Goal: Task Accomplishment & Management: Manage account settings

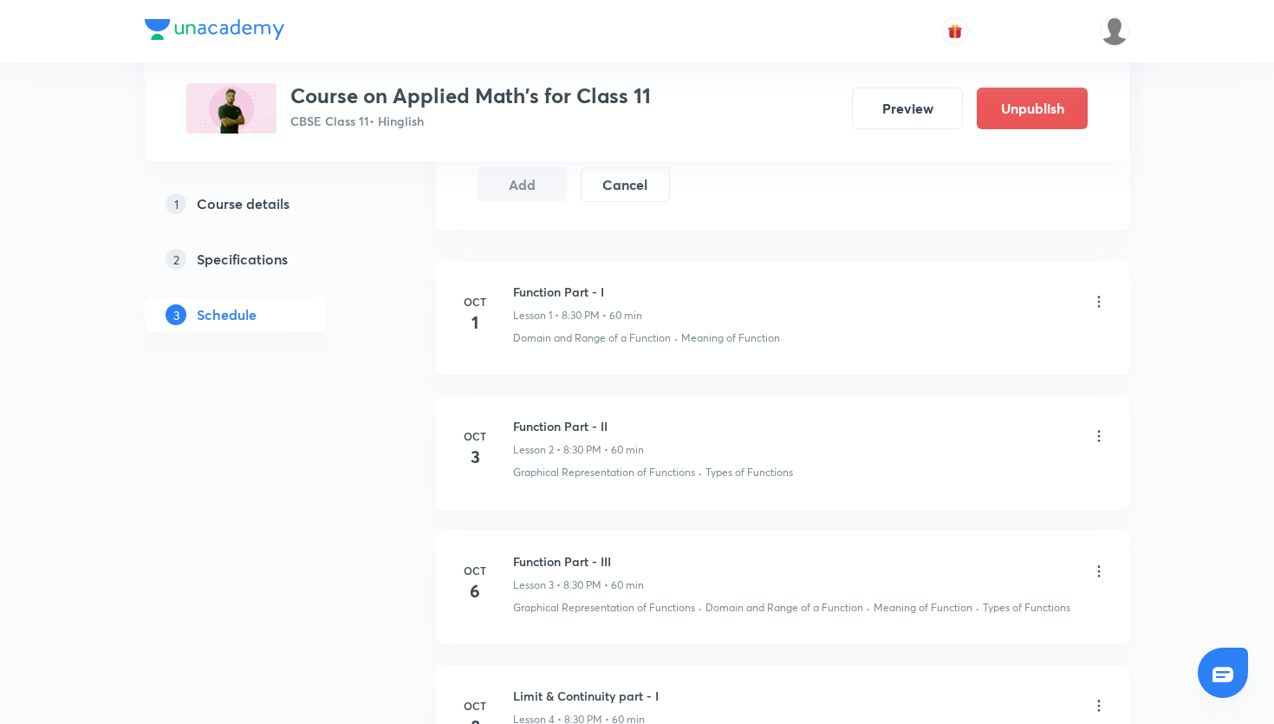
scroll to position [811, 0]
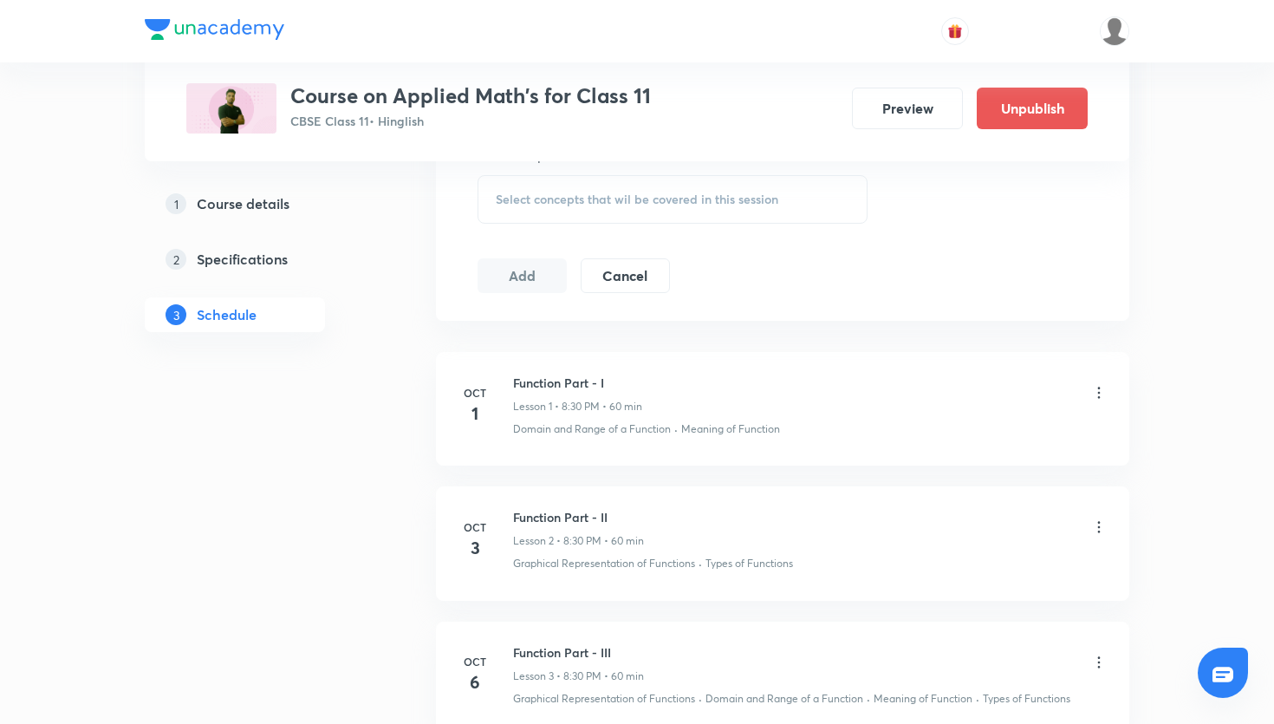
click at [1099, 391] on icon at bounding box center [1098, 392] width 17 height 17
click at [1017, 429] on li "Edit" at bounding box center [1012, 436] width 190 height 32
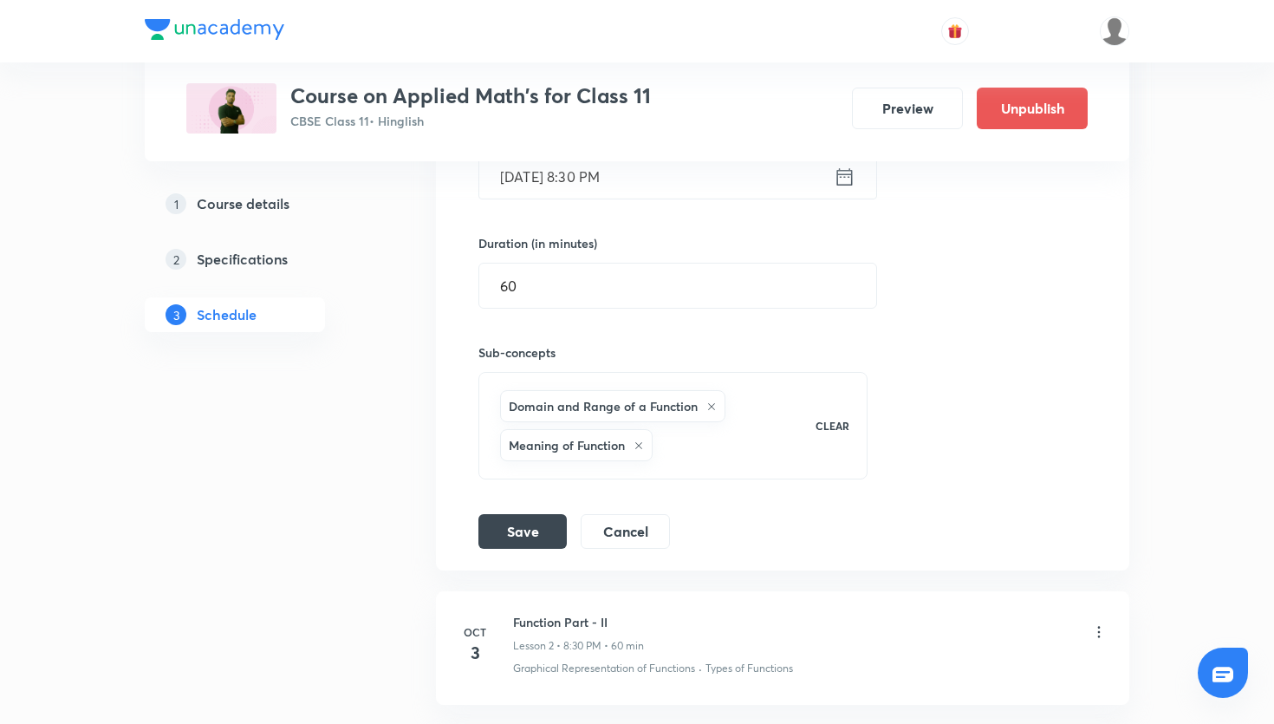
scroll to position [582, 0]
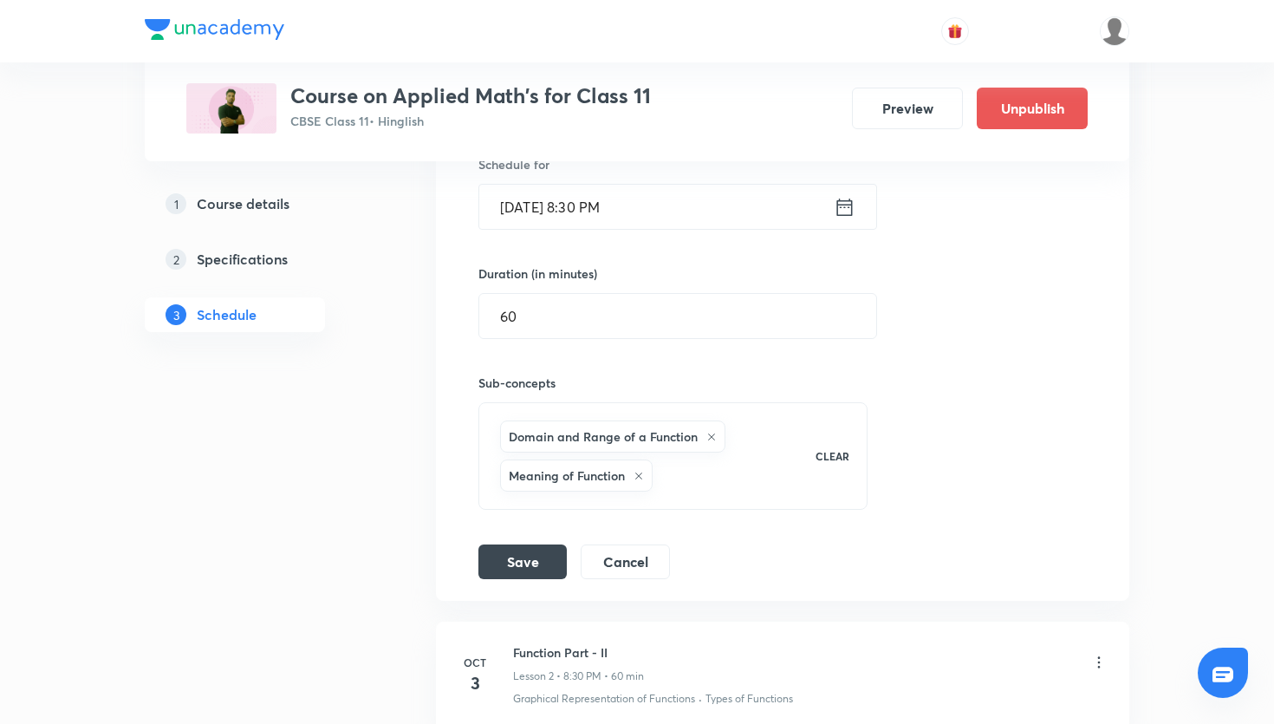
click at [848, 204] on icon at bounding box center [845, 206] width 16 height 17
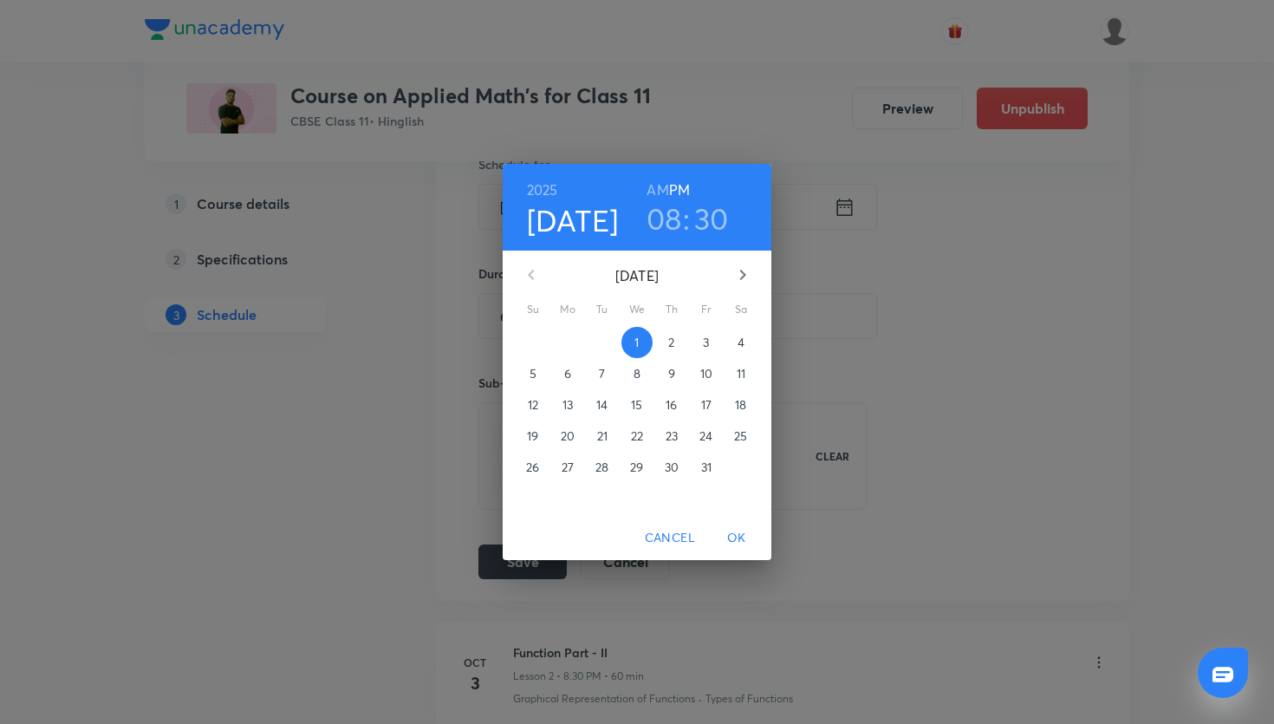
click at [666, 229] on h3 "08" at bounding box center [664, 218] width 36 height 36
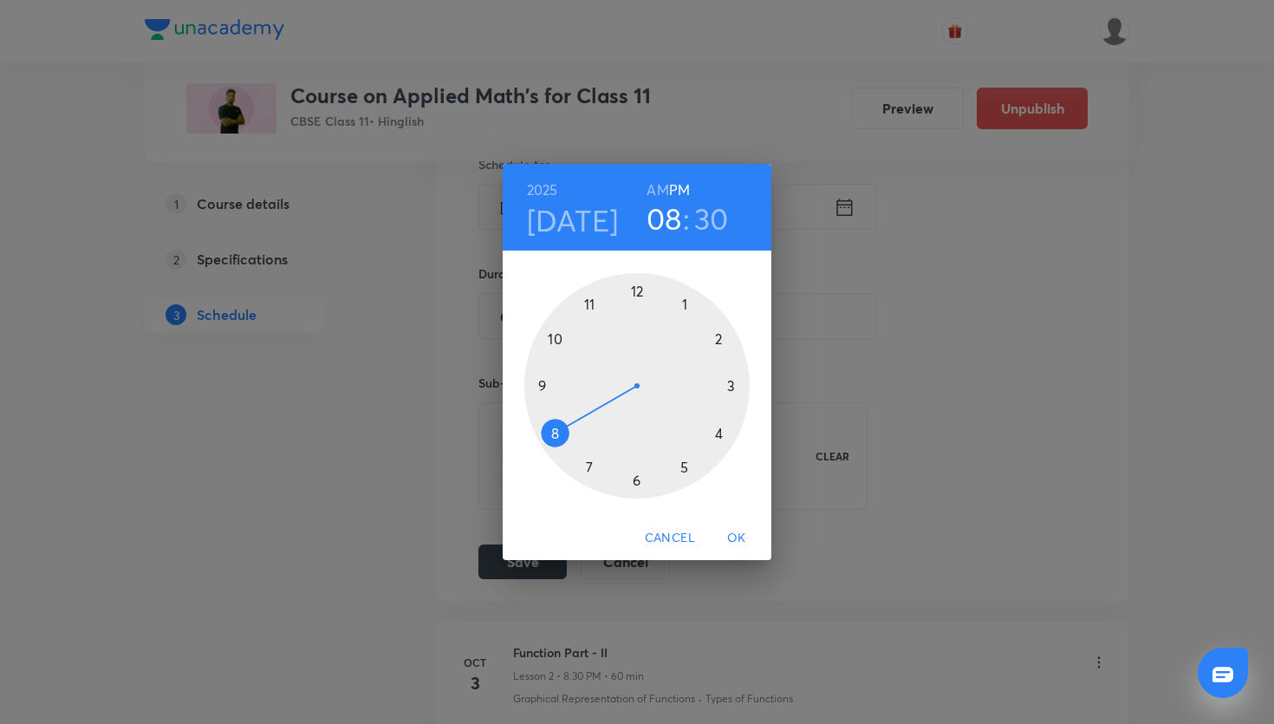
click at [718, 432] on div at bounding box center [636, 385] width 225 height 225
click at [541, 384] on div at bounding box center [636, 385] width 225 height 225
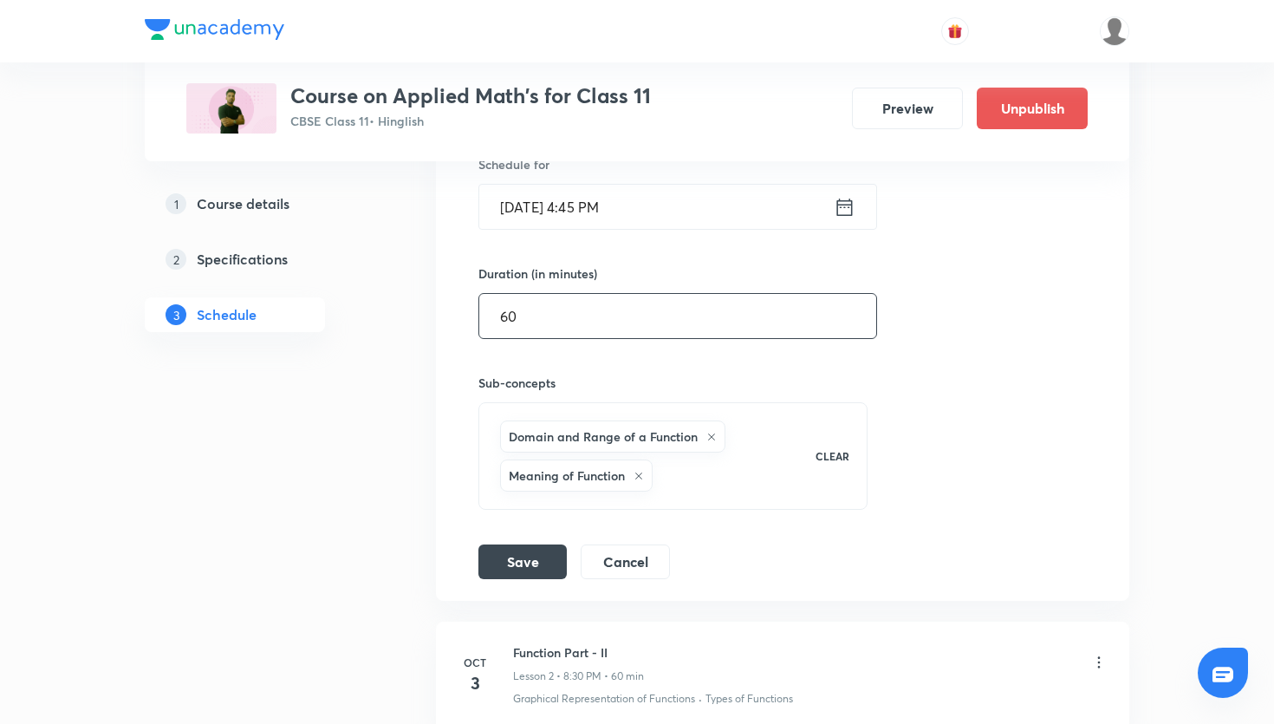
scroll to position [536, 0]
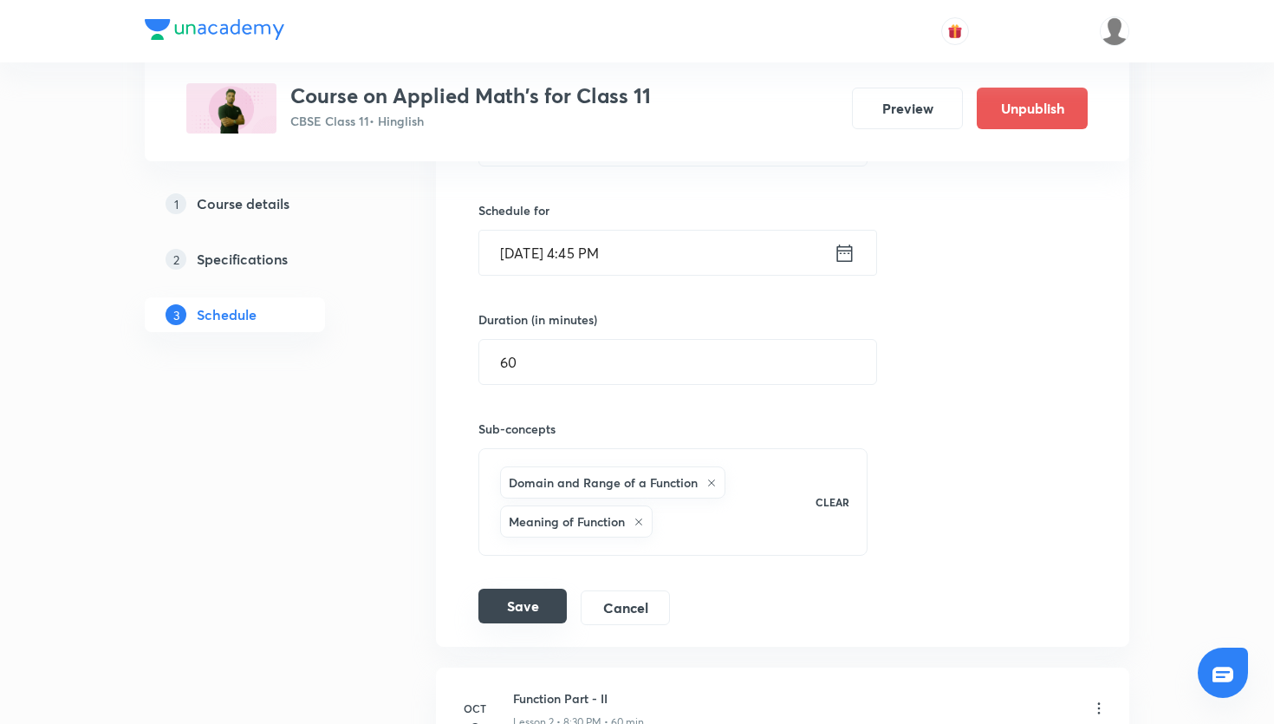
click at [519, 616] on button "Save" at bounding box center [522, 605] width 88 height 35
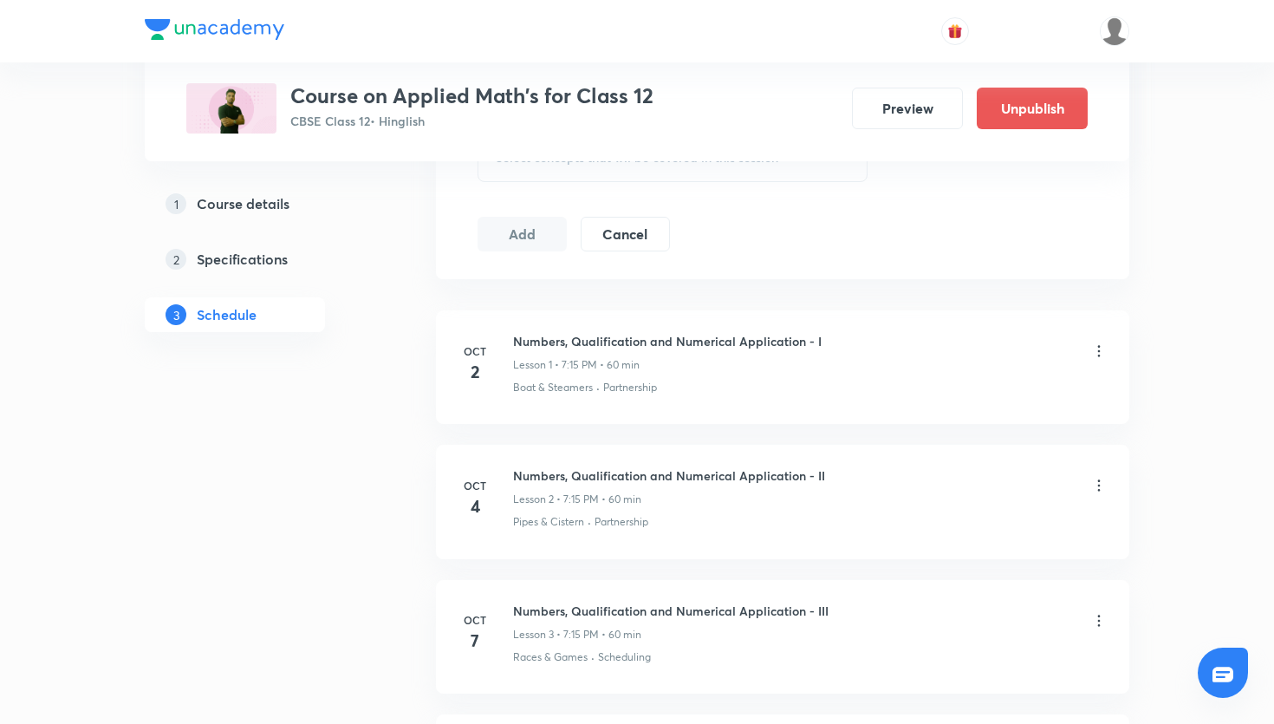
scroll to position [858, 0]
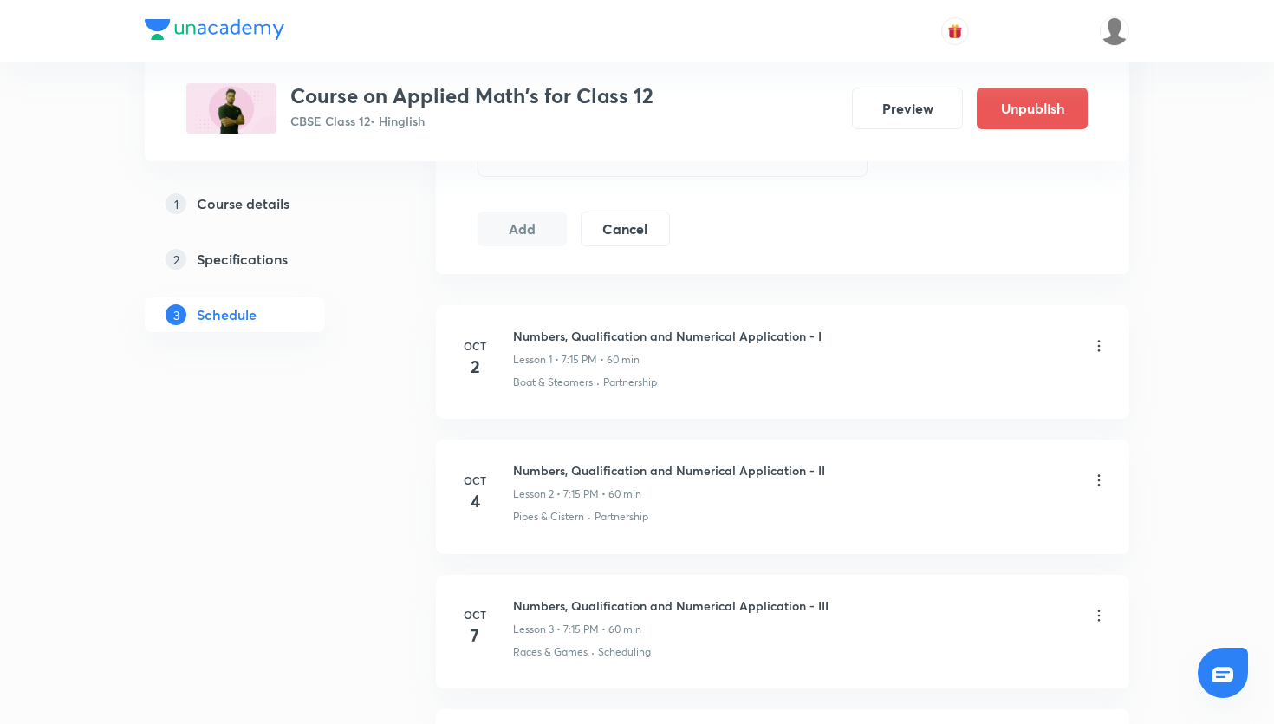
click at [1097, 340] on icon at bounding box center [1098, 345] width 17 height 17
click at [992, 378] on li "Edit" at bounding box center [1012, 390] width 190 height 32
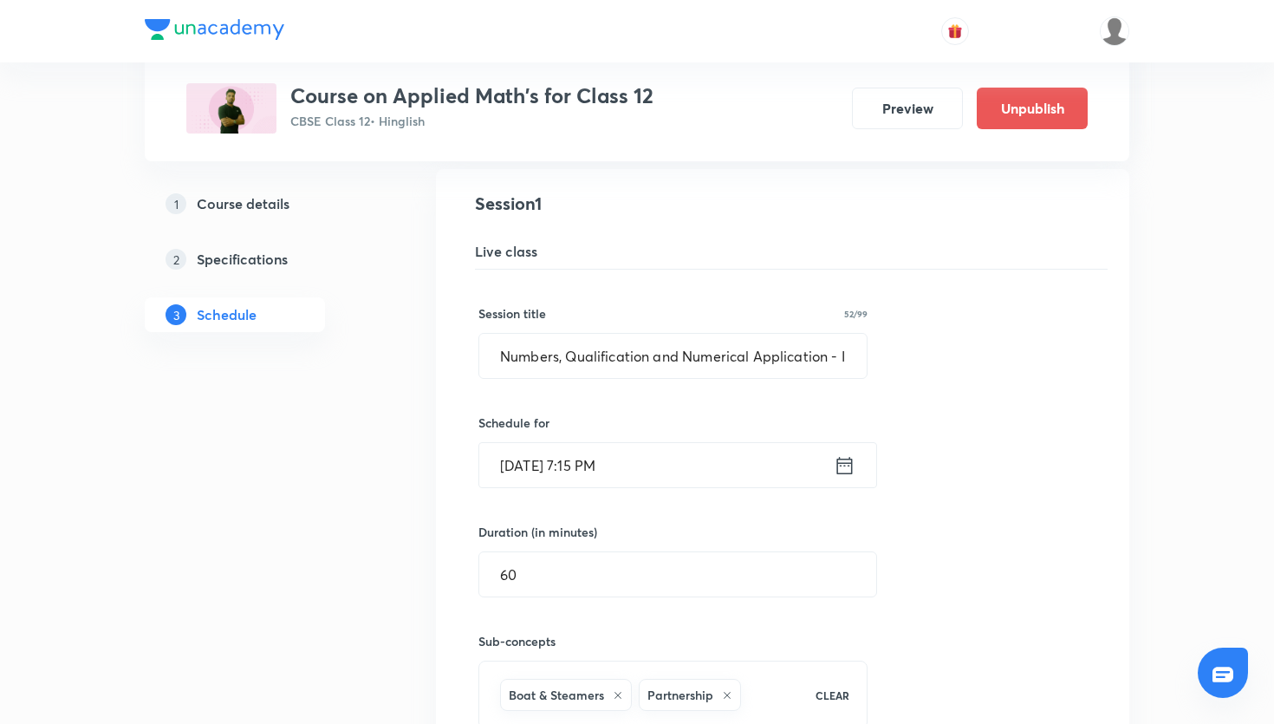
scroll to position [276, 0]
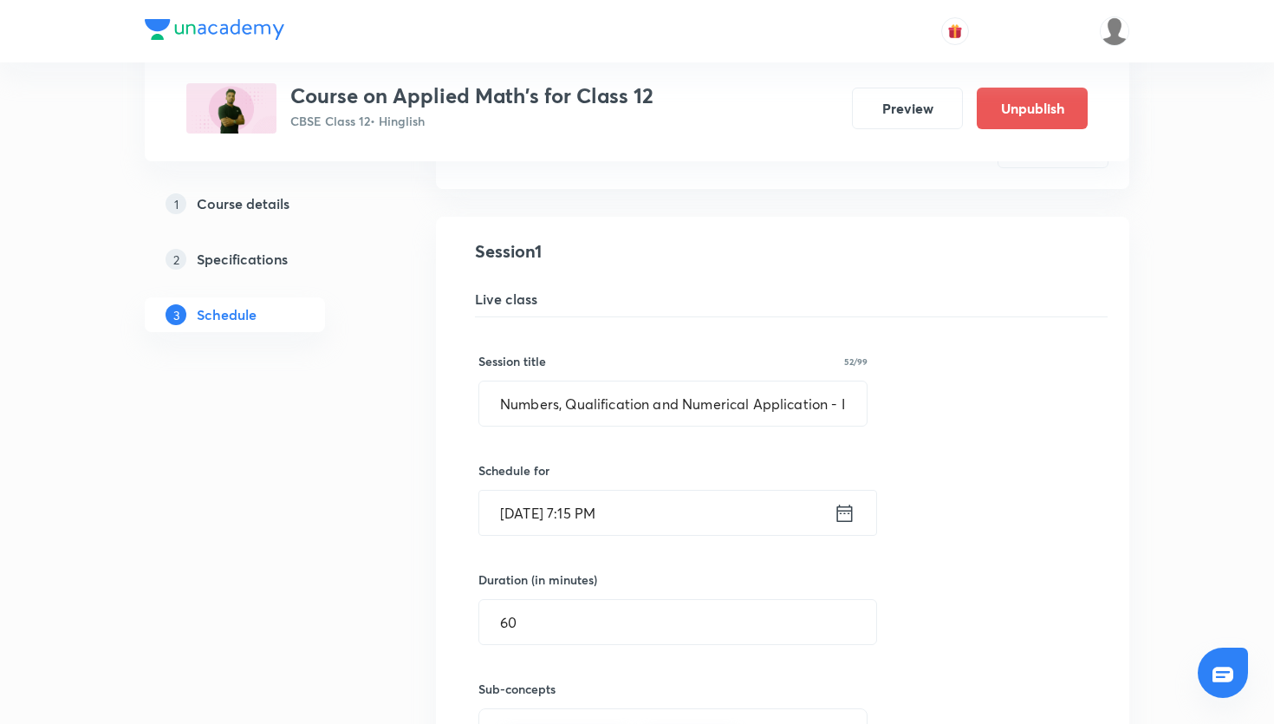
click at [842, 506] on icon at bounding box center [845, 512] width 16 height 17
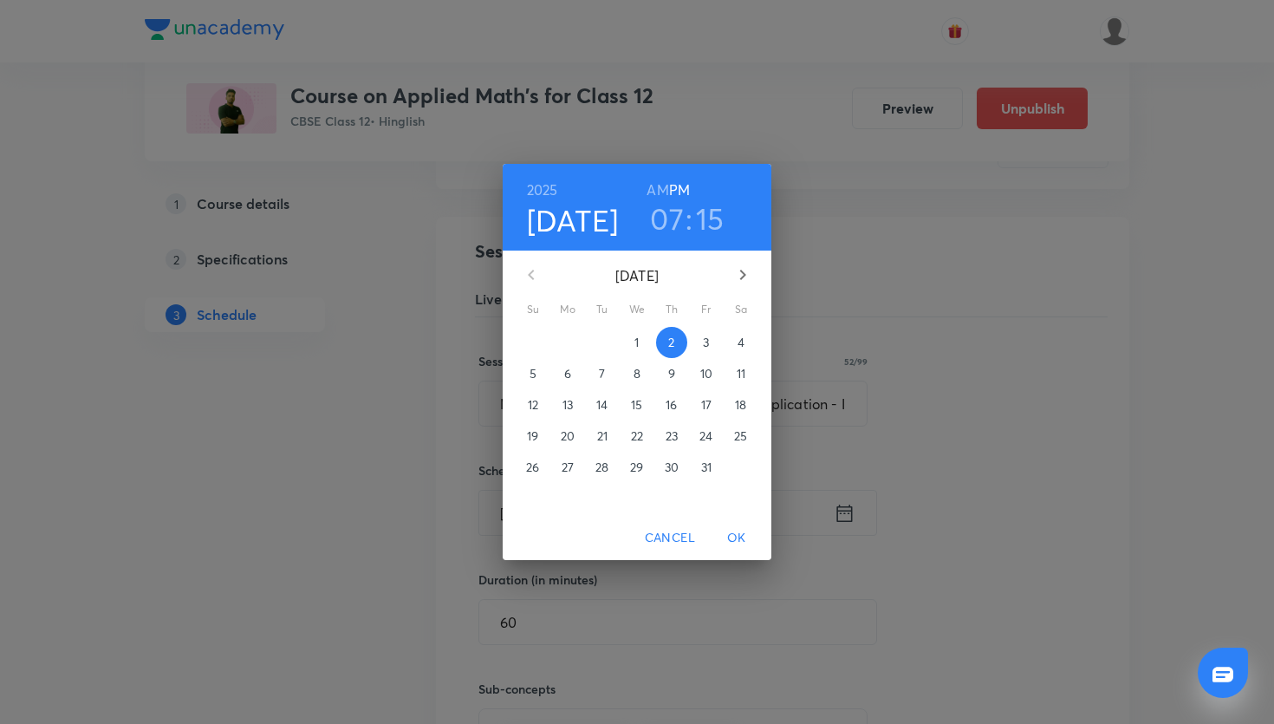
click at [667, 226] on h3 "07" at bounding box center [667, 218] width 34 height 36
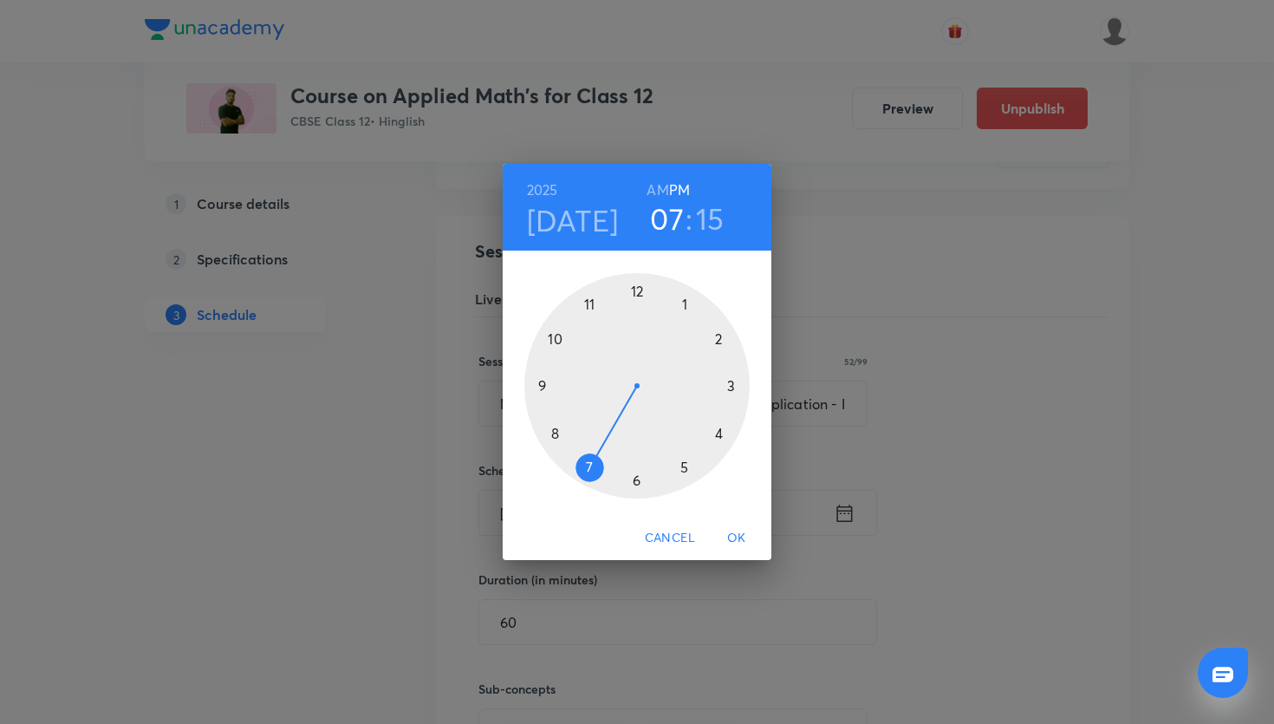
click at [715, 434] on div at bounding box center [636, 385] width 225 height 225
click at [542, 382] on div at bounding box center [636, 385] width 225 height 225
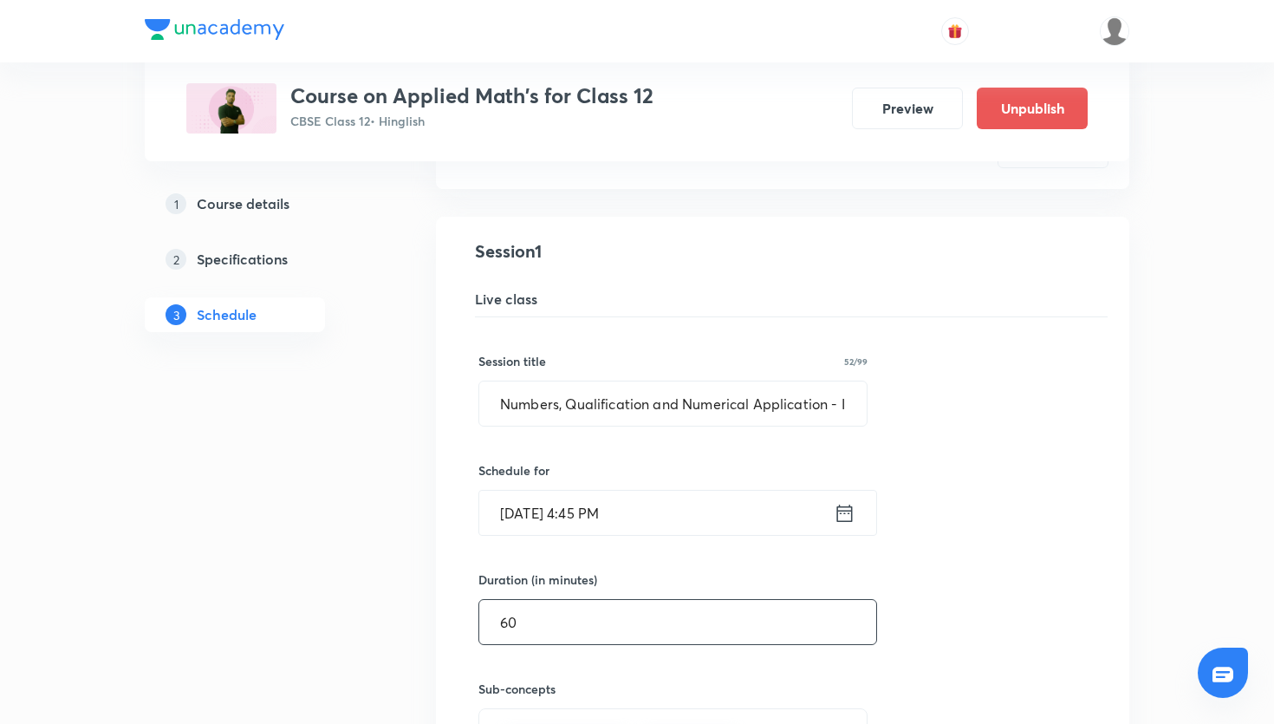
scroll to position [497, 0]
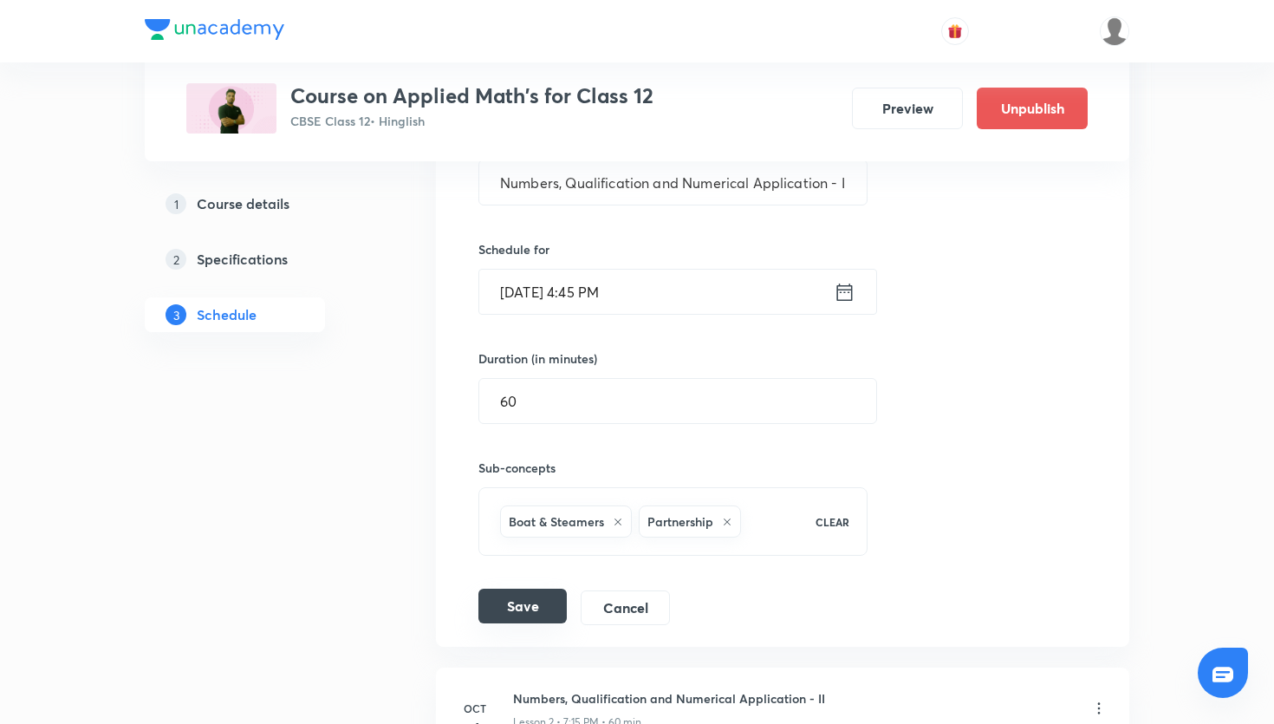
click at [536, 599] on button "Save" at bounding box center [522, 605] width 88 height 35
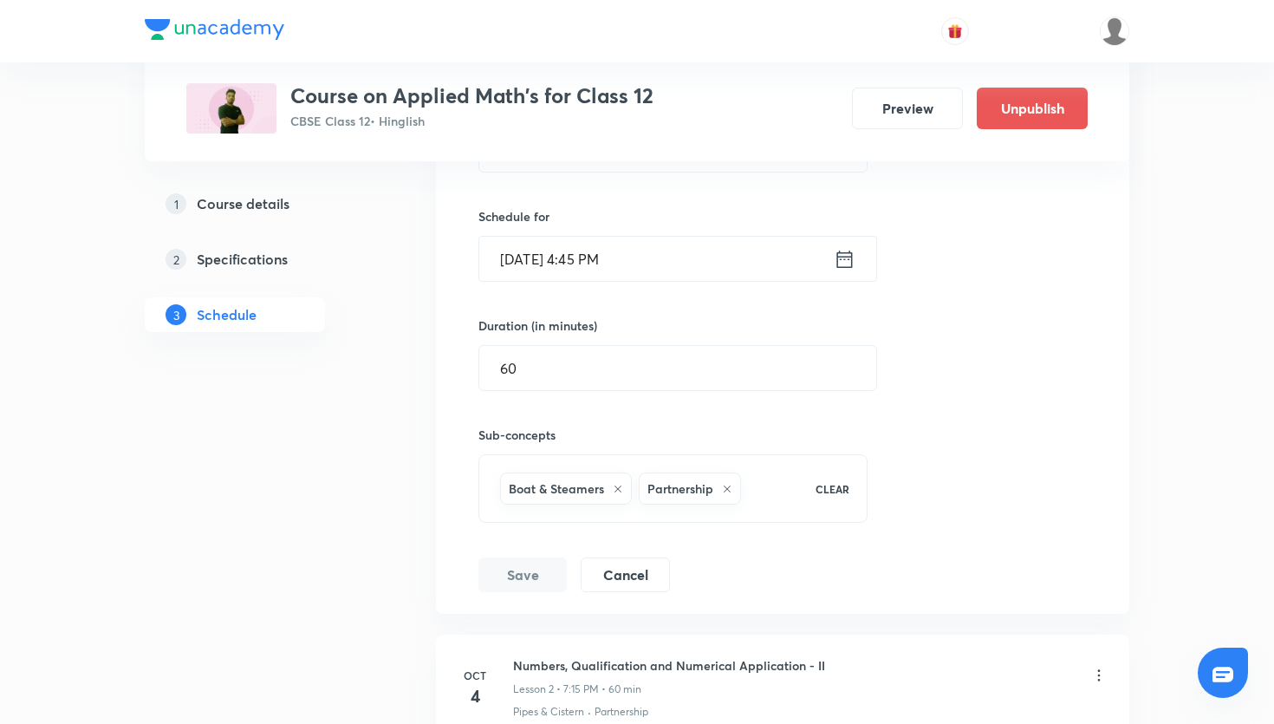
scroll to position [0, 0]
